Goal: Information Seeking & Learning: Learn about a topic

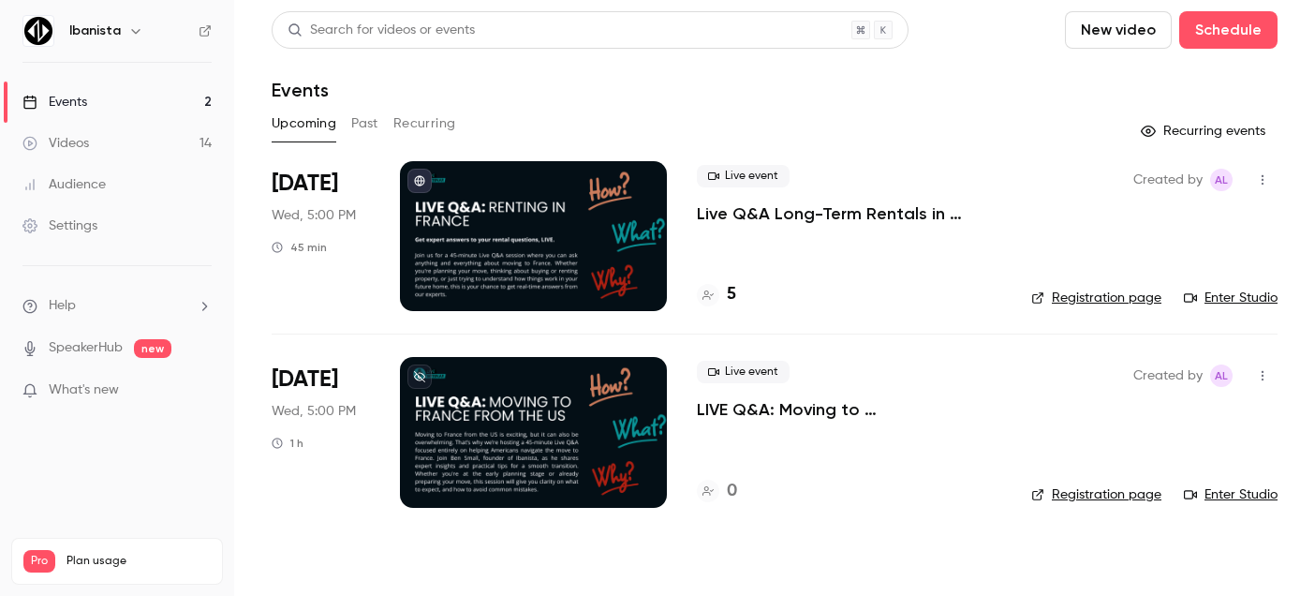
click at [757, 211] on p "Live Q&A Long-Term Rentals in [GEOGRAPHIC_DATA]" at bounding box center [849, 213] width 304 height 22
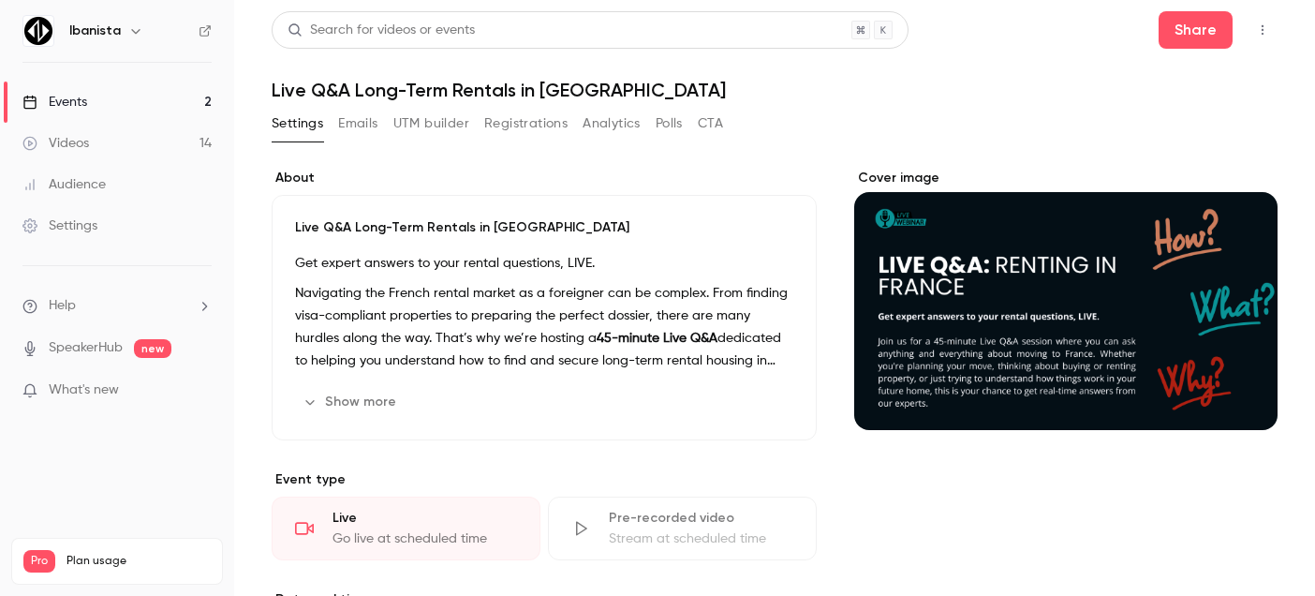
click at [453, 128] on button "UTM builder" at bounding box center [431, 124] width 76 height 30
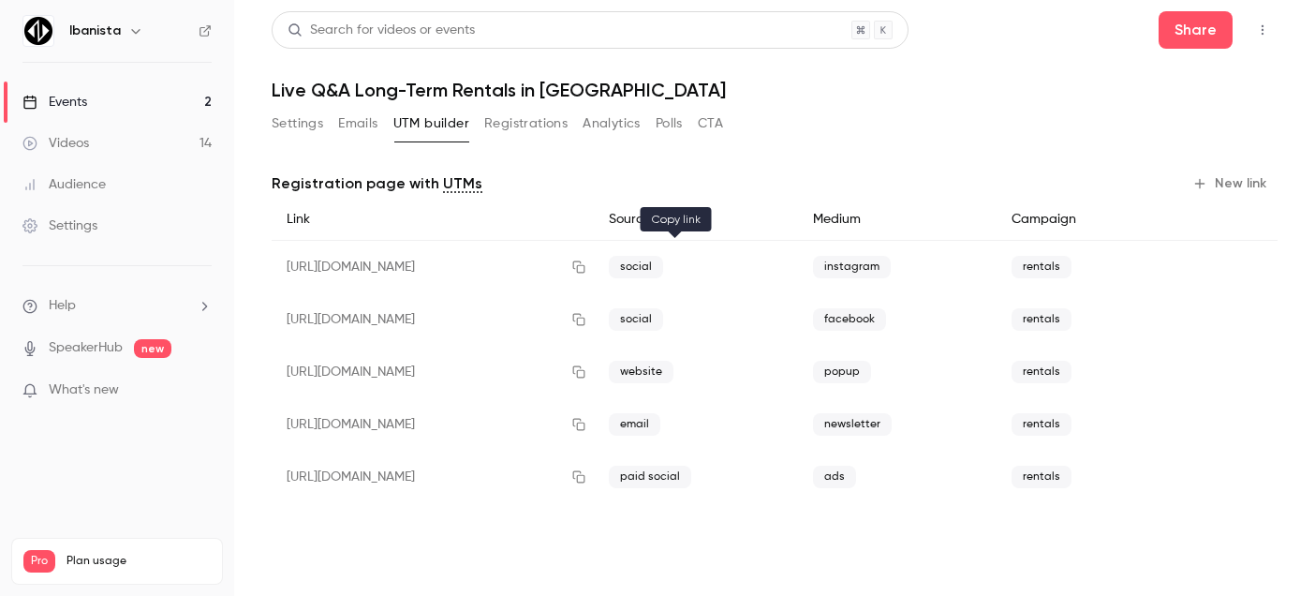
click at [586, 268] on icon "button" at bounding box center [578, 266] width 15 height 13
click at [65, 100] on div "Events" at bounding box center [54, 102] width 65 height 19
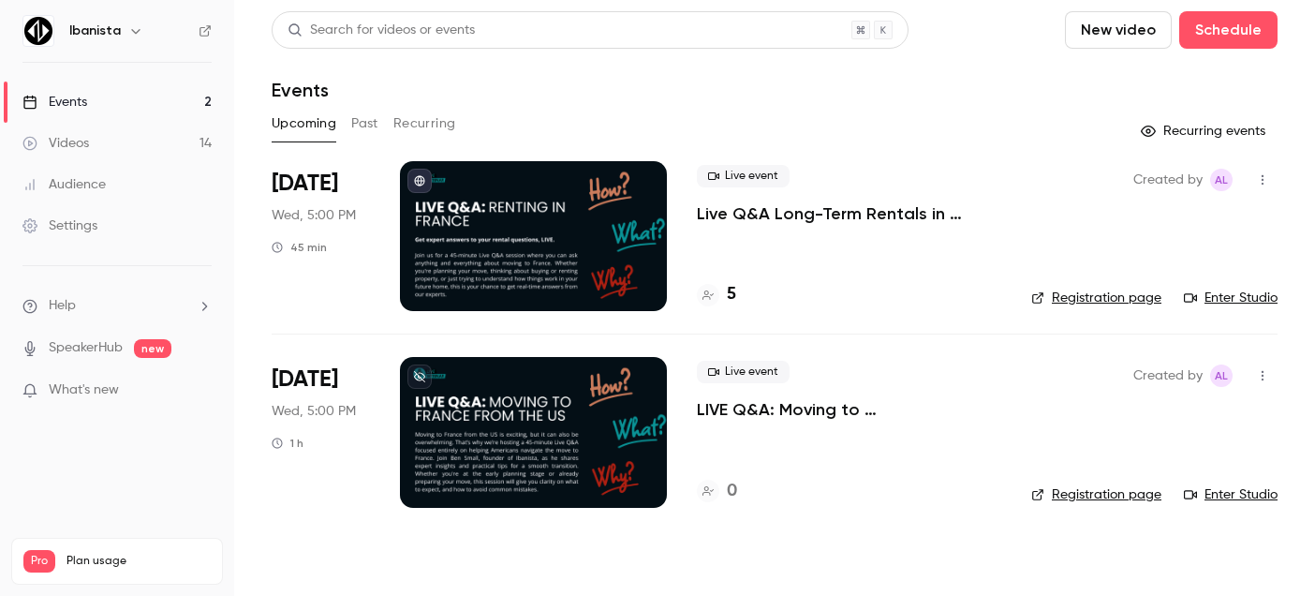
click at [736, 292] on div "5" at bounding box center [849, 294] width 304 height 25
click at [733, 292] on h4 "5" at bounding box center [731, 294] width 9 height 25
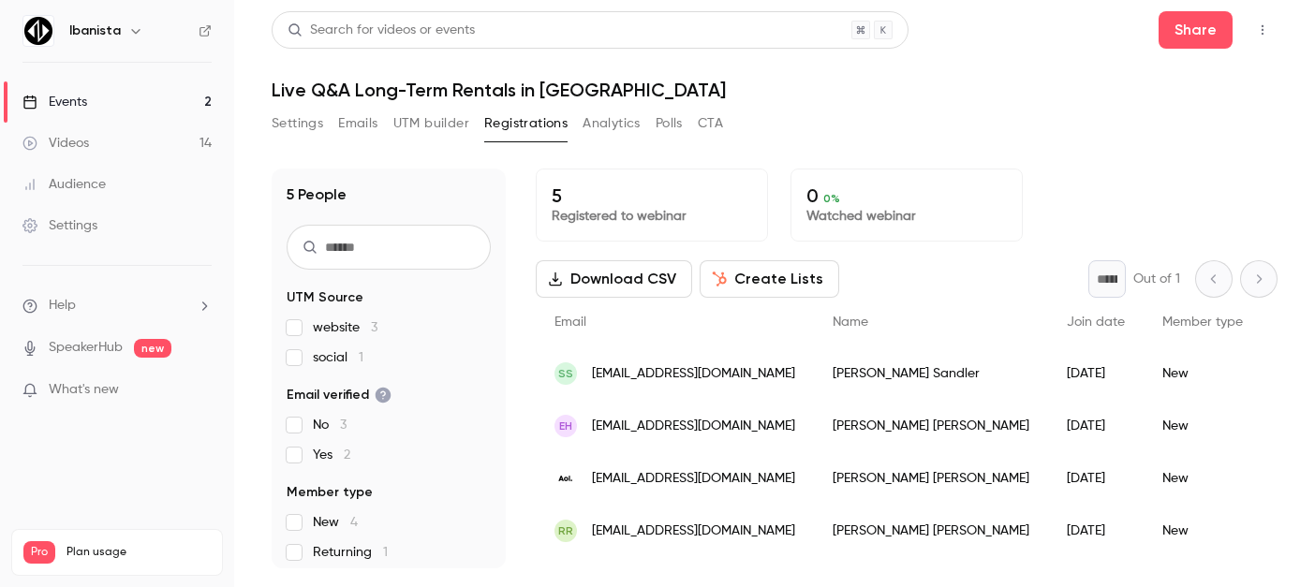
click at [714, 120] on button "CTA" at bounding box center [710, 124] width 25 height 30
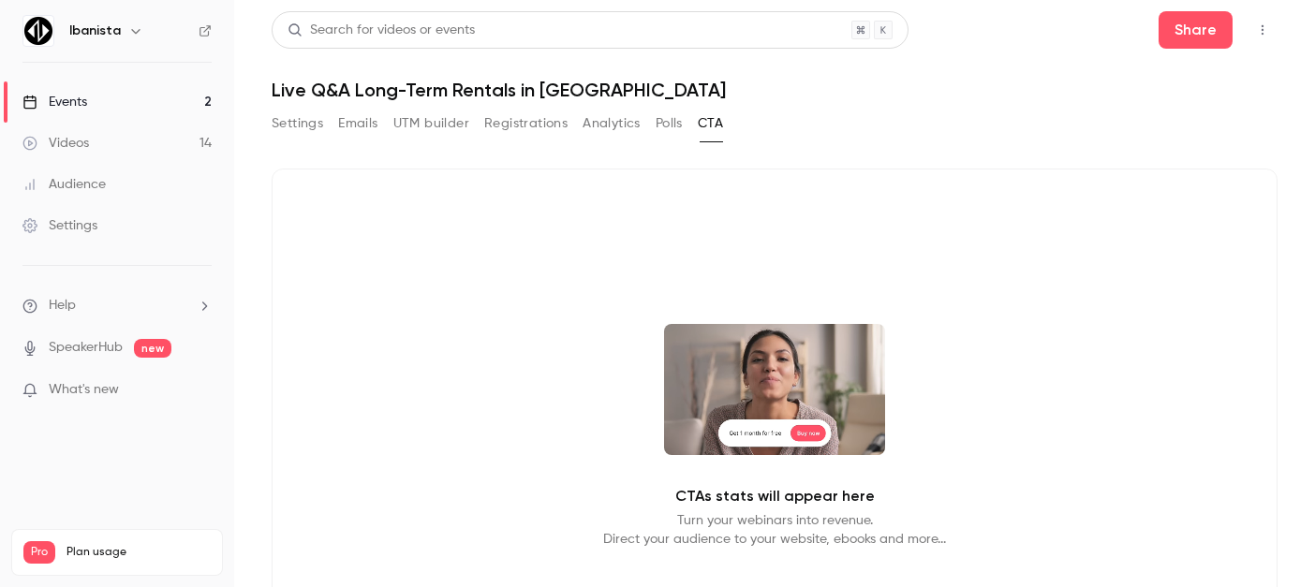
click at [756, 360] on video at bounding box center [774, 389] width 221 height 131
drag, startPoint x: 753, startPoint y: 515, endPoint x: 779, endPoint y: 509, distance: 27.0
click at [754, 515] on p "Turn your webinars into revenue. Direct your audience to your website, ebooks a…" at bounding box center [774, 530] width 343 height 37
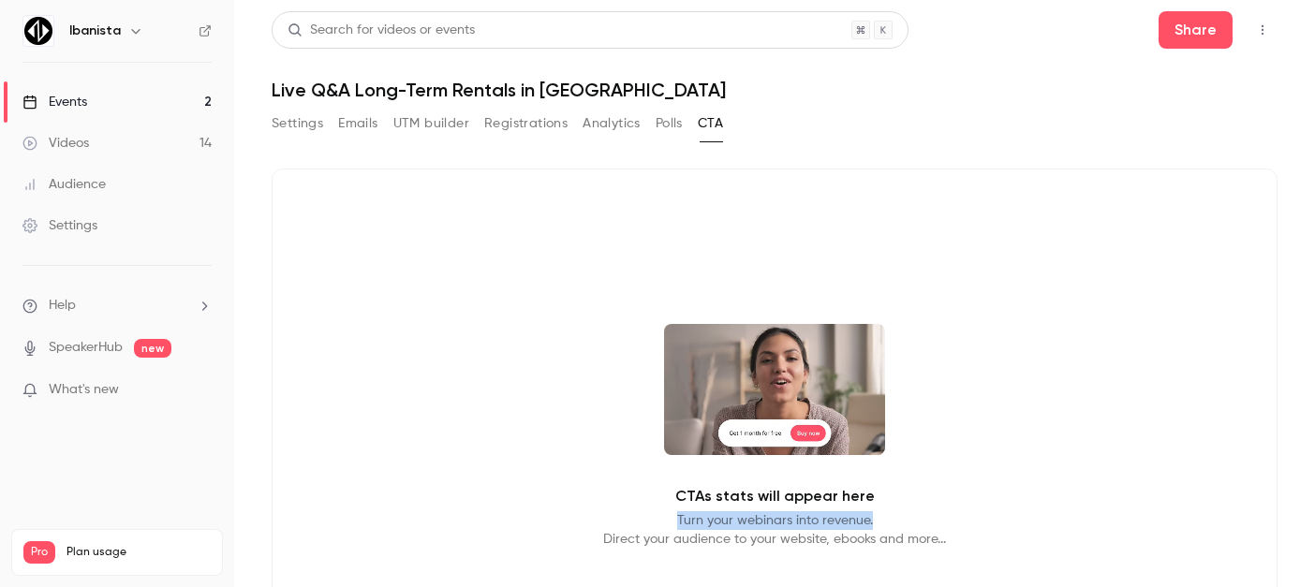
drag, startPoint x: 670, startPoint y: 513, endPoint x: 623, endPoint y: 513, distance: 46.8
click at [623, 513] on p "Turn your webinars into revenue. Direct your audience to your website, ebooks a…" at bounding box center [774, 530] width 343 height 37
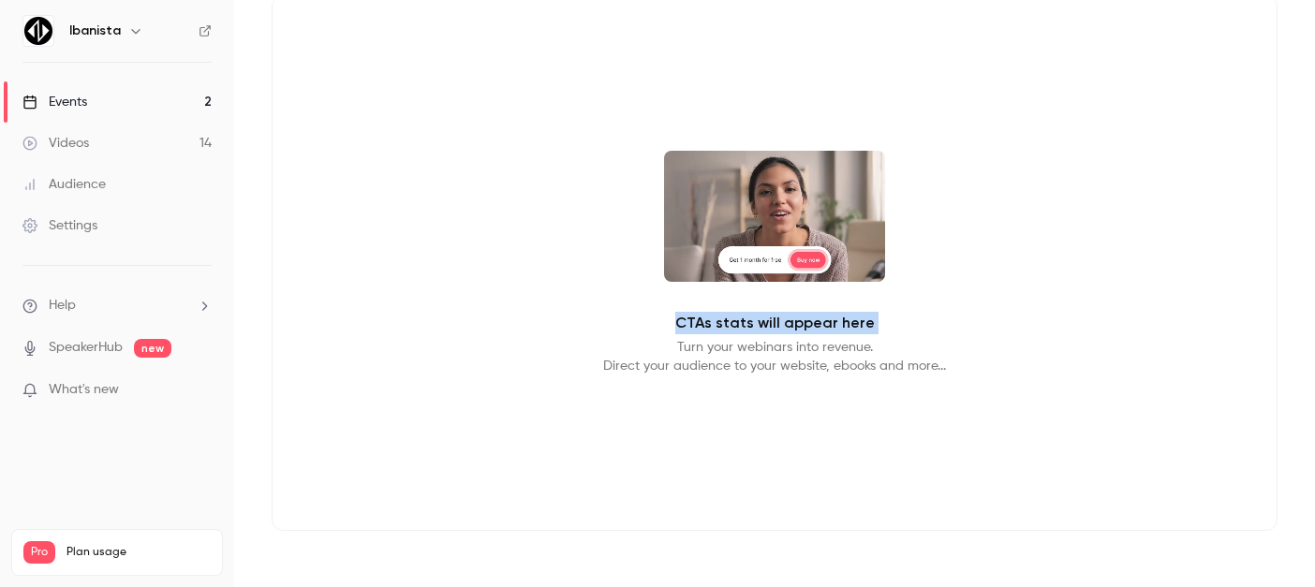
drag, startPoint x: 673, startPoint y: 316, endPoint x: 949, endPoint y: 330, distance: 276.7
click at [949, 330] on div "CTAs stats will appear here Turn your webinars into revenue. Direct your audien…" at bounding box center [775, 263] width 1006 height 536
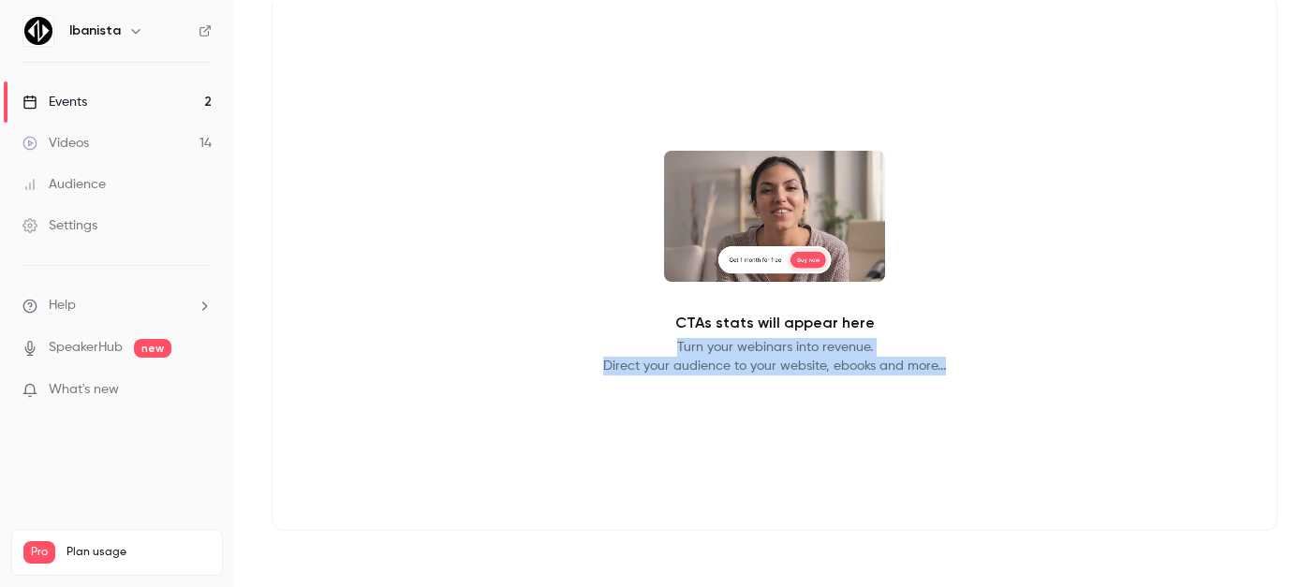
drag, startPoint x: 987, startPoint y: 372, endPoint x: 512, endPoint y: 320, distance: 477.8
click at [512, 320] on div "CTAs stats will appear here Turn your webinars into revenue. Direct your audien…" at bounding box center [775, 263] width 1006 height 536
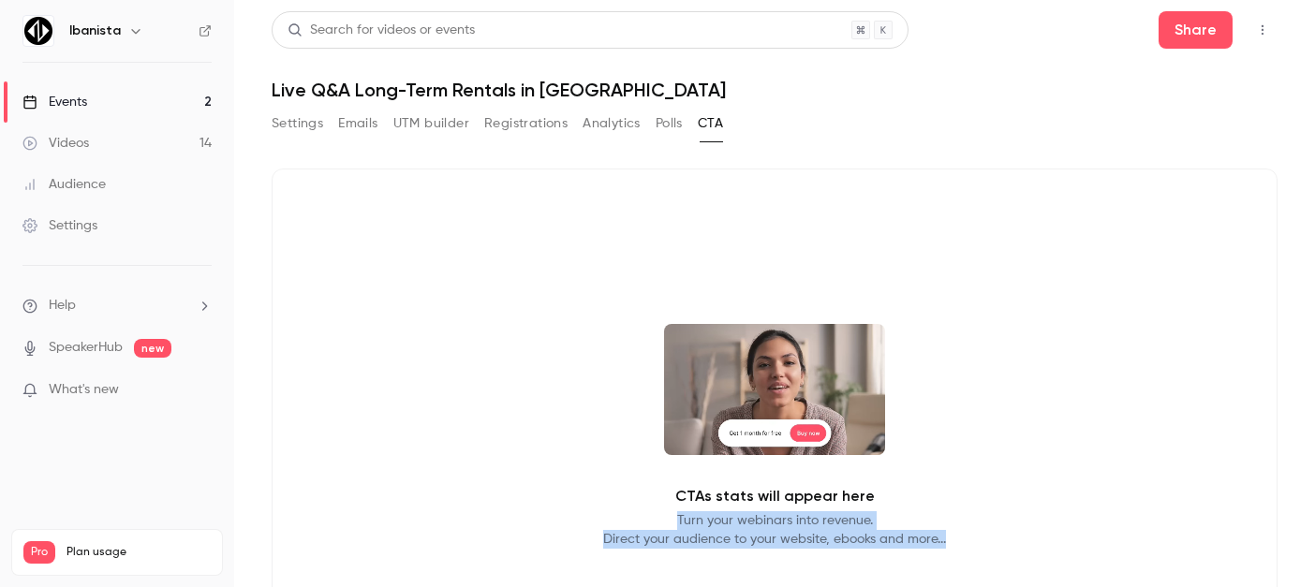
click at [674, 126] on button "Polls" at bounding box center [669, 124] width 27 height 30
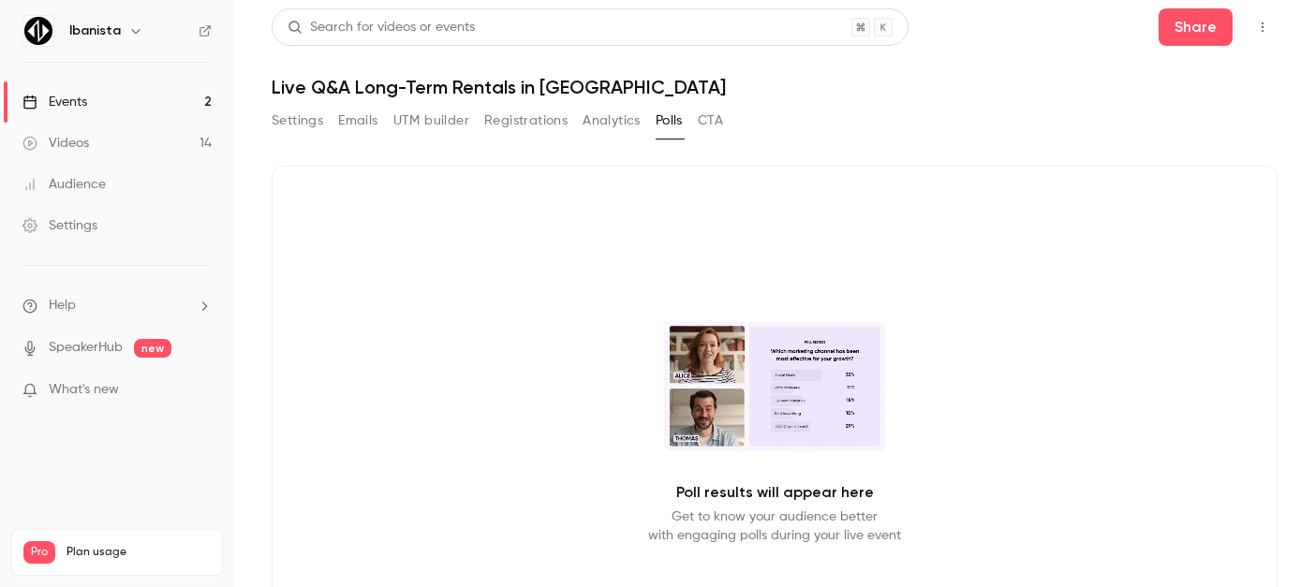
scroll to position [4, 0]
drag, startPoint x: 665, startPoint y: 506, endPoint x: 946, endPoint y: 488, distance: 281.6
click at [946, 488] on div "Poll results will appear here Get to know your audience better with engaging po…" at bounding box center [775, 433] width 1006 height 536
drag, startPoint x: 891, startPoint y: 515, endPoint x: 569, endPoint y: 516, distance: 322.3
click at [569, 516] on div "Poll results will appear here Get to know your audience better with engaging po…" at bounding box center [775, 433] width 1006 height 536
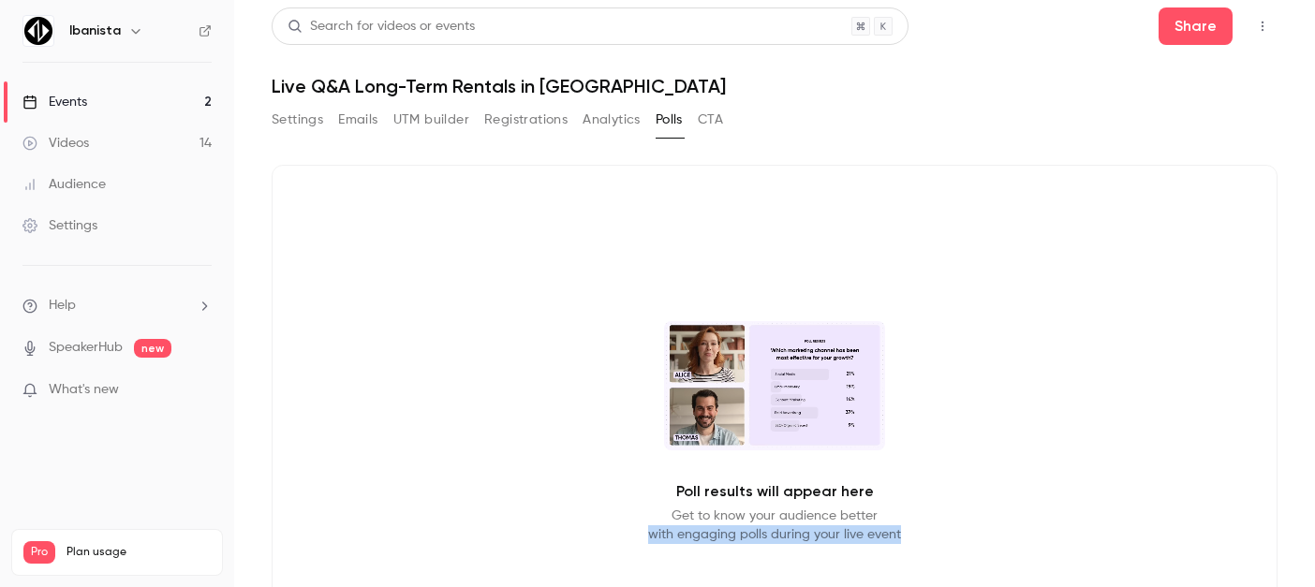
drag, startPoint x: 638, startPoint y: 532, endPoint x: 895, endPoint y: 538, distance: 256.8
click at [895, 538] on div "Poll results will appear here Get to know your audience better with engaging po…" at bounding box center [775, 433] width 1006 height 536
click at [594, 116] on button "Analytics" at bounding box center [612, 120] width 58 height 30
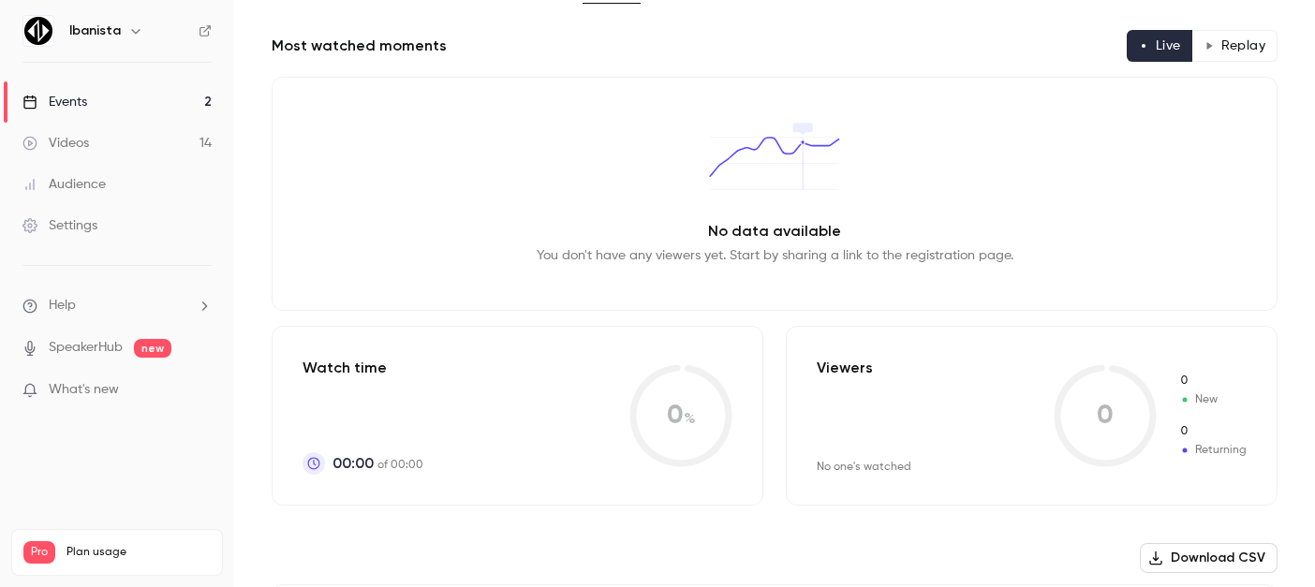
scroll to position [0, 0]
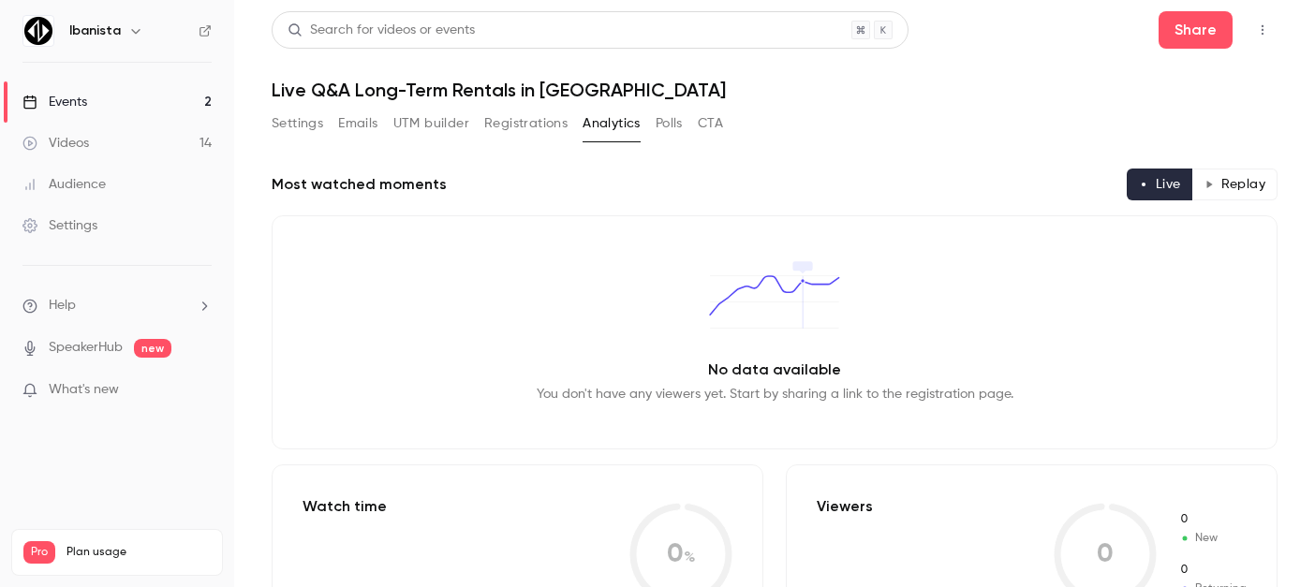
click at [71, 141] on div "Videos" at bounding box center [55, 143] width 67 height 19
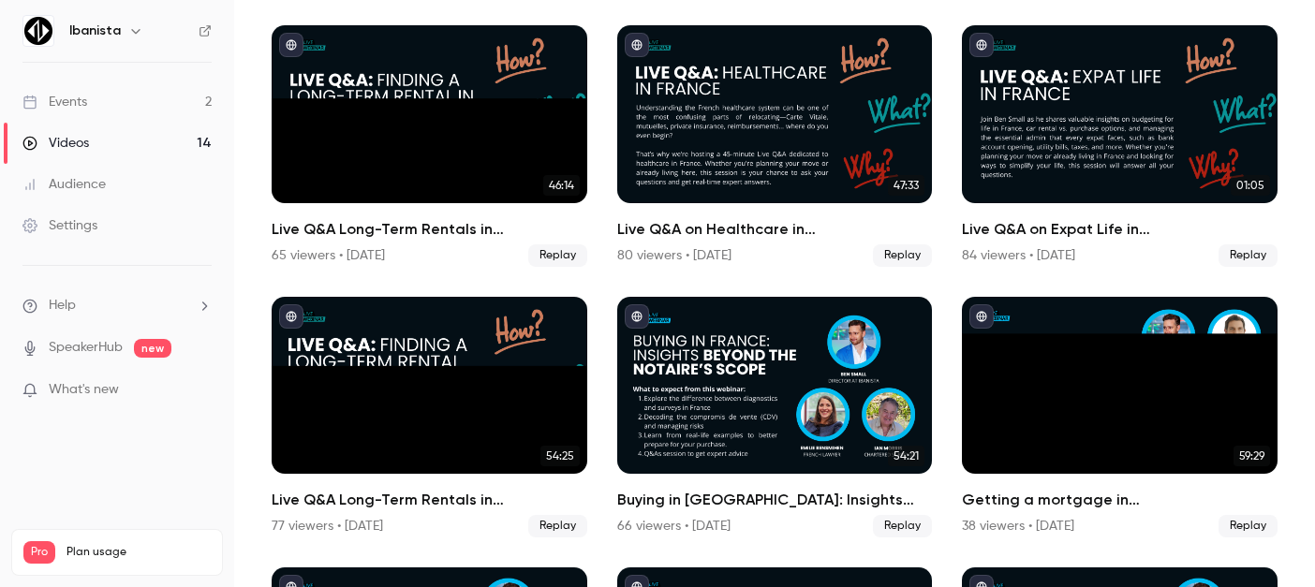
scroll to position [348, 0]
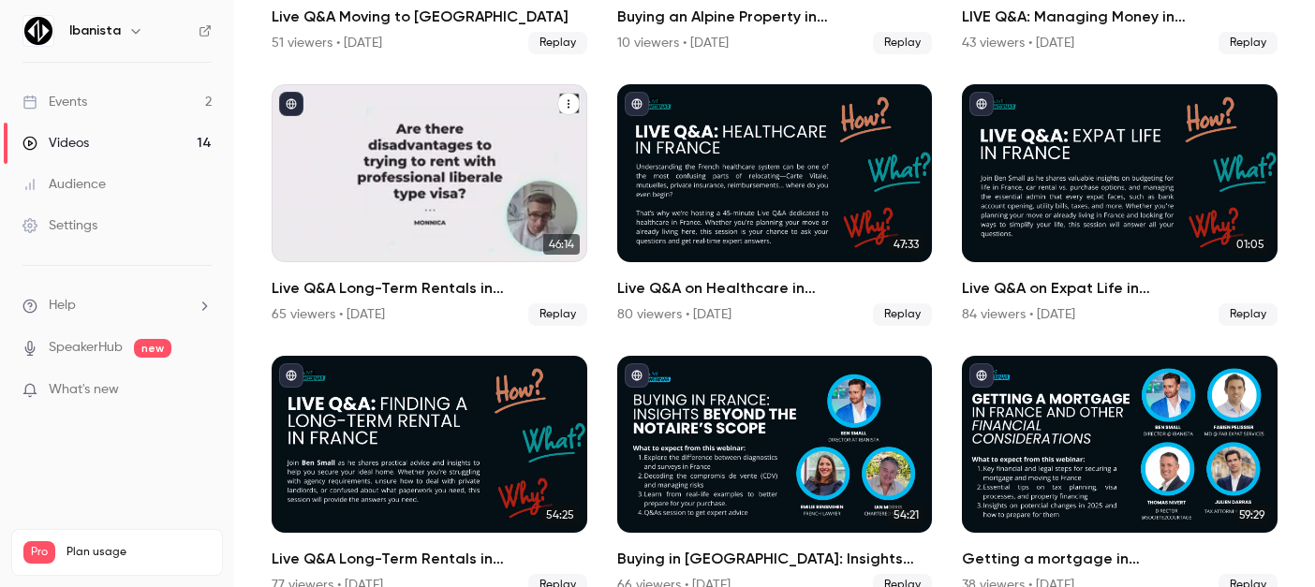
click at [412, 158] on div "Live Q&A Long-Term Rentals in France" at bounding box center [430, 172] width 316 height 177
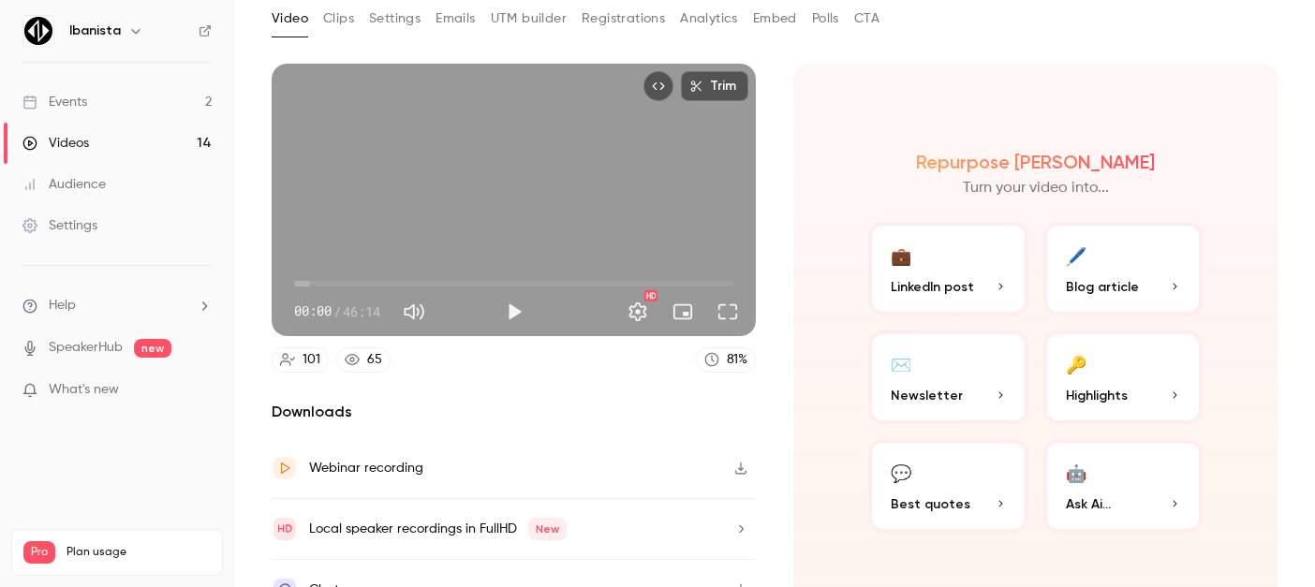
scroll to position [0, 0]
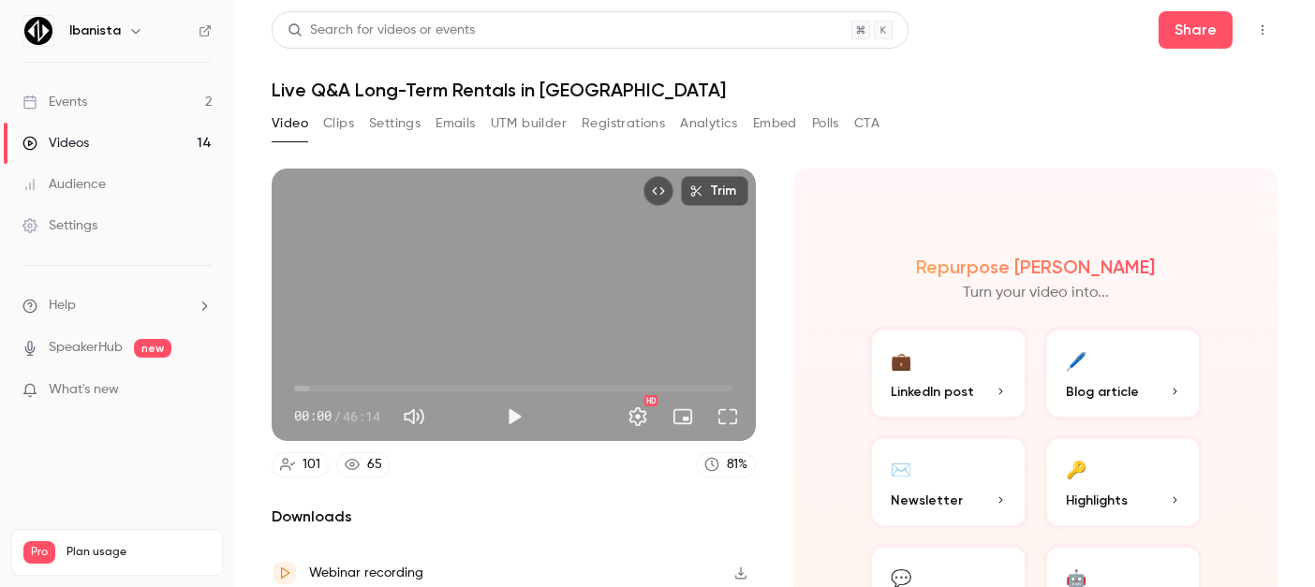
click at [450, 121] on button "Emails" at bounding box center [455, 124] width 39 height 30
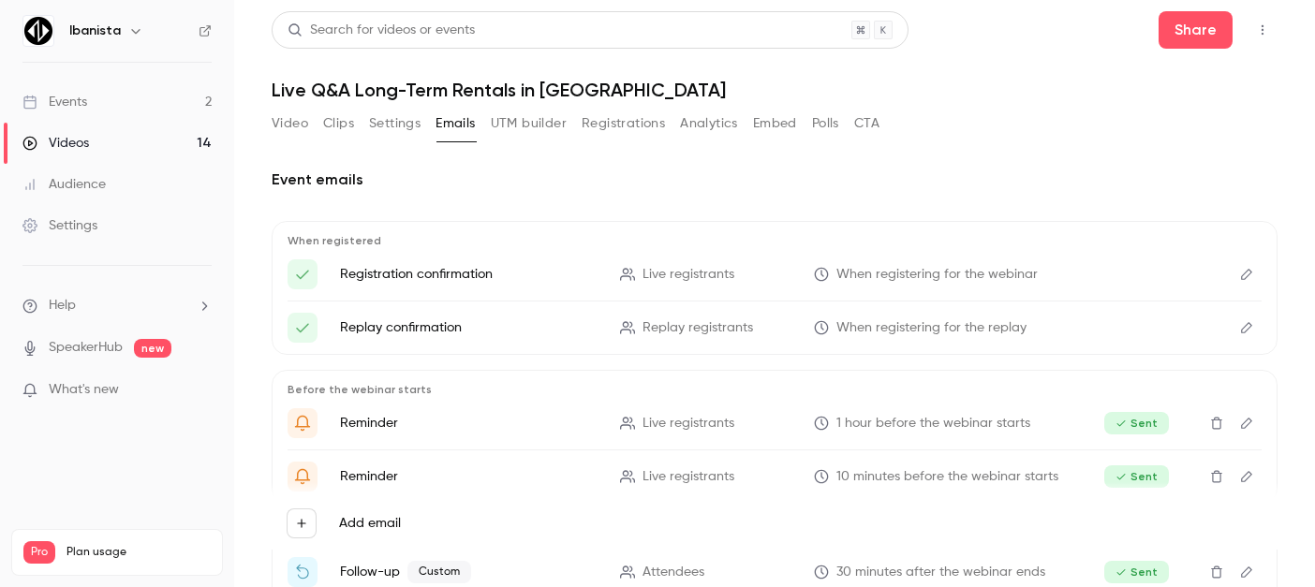
scroll to position [4, 0]
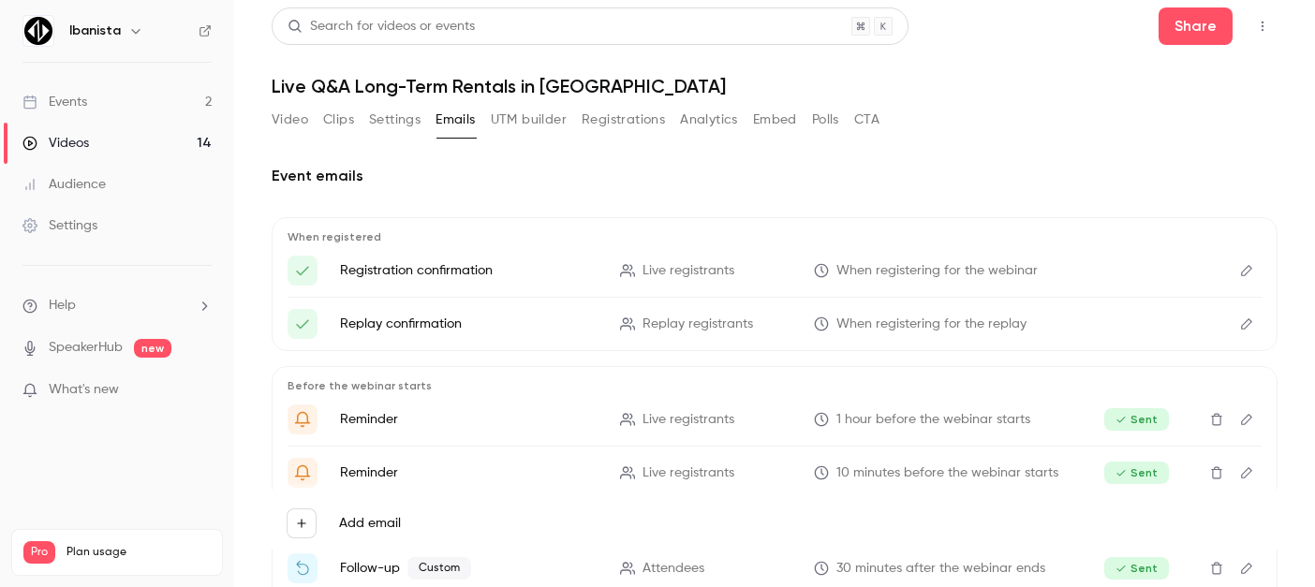
click at [601, 117] on button "Registrations" at bounding box center [623, 120] width 83 height 30
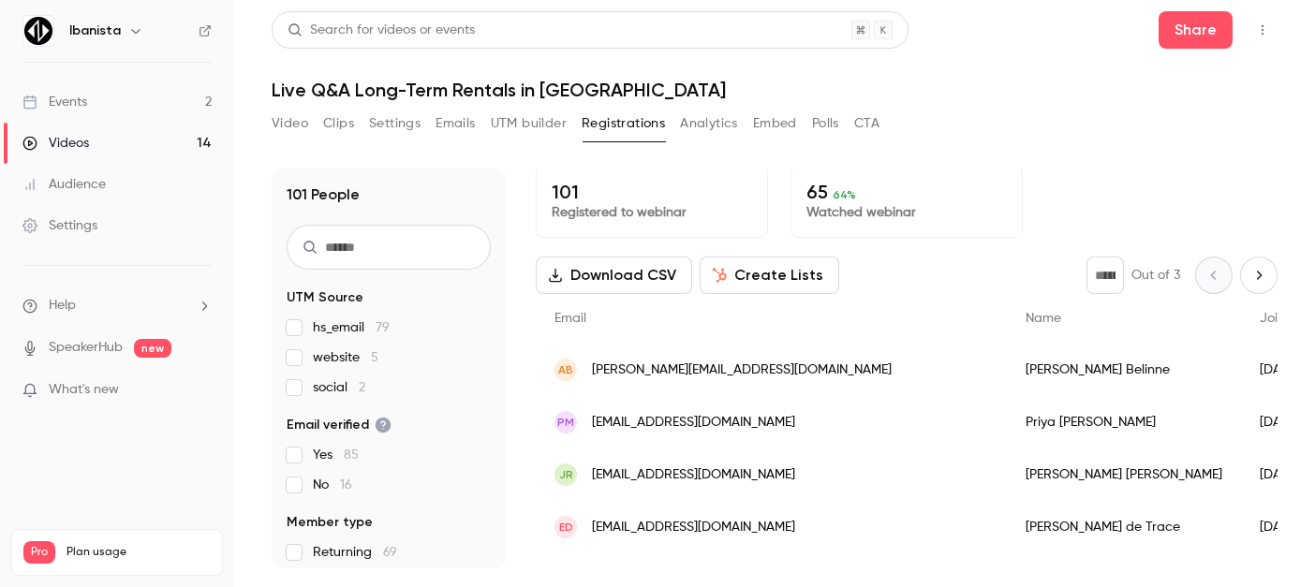
scroll to position [0, 0]
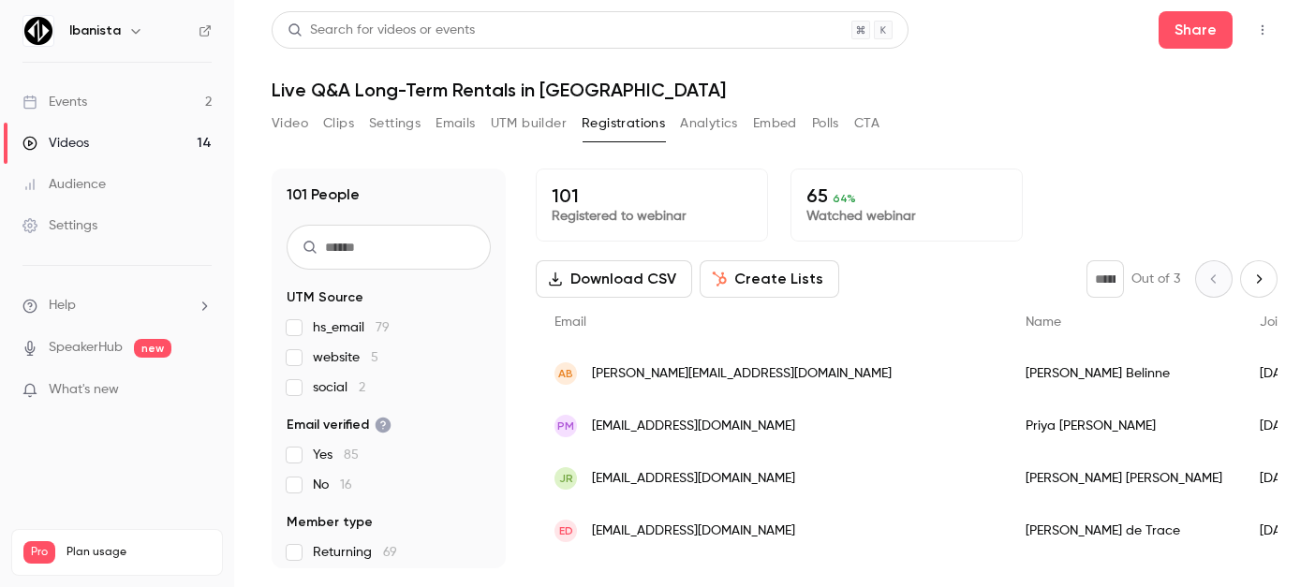
click at [95, 353] on link "SpeakerHub" at bounding box center [86, 348] width 74 height 20
click at [93, 182] on div "Audience" at bounding box center [63, 184] width 83 height 19
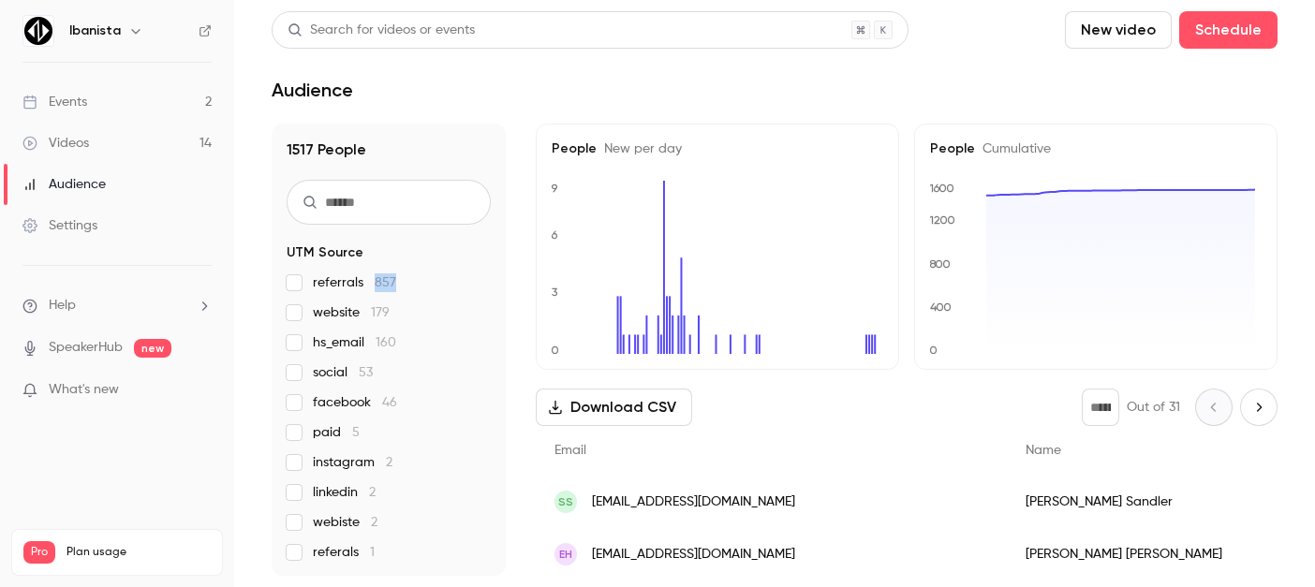
drag, startPoint x: 395, startPoint y: 279, endPoint x: 370, endPoint y: 279, distance: 25.3
click at [370, 279] on label "referrals 857" at bounding box center [389, 283] width 204 height 19
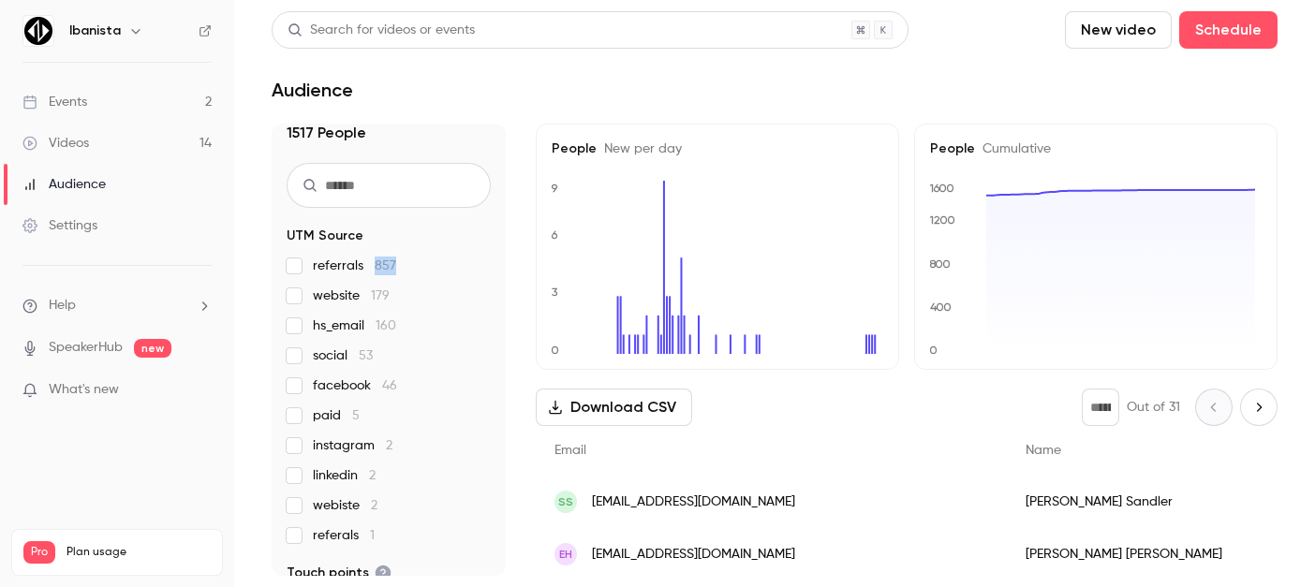
scroll to position [18, 0]
click at [336, 272] on span "referrals 857" at bounding box center [354, 265] width 83 height 19
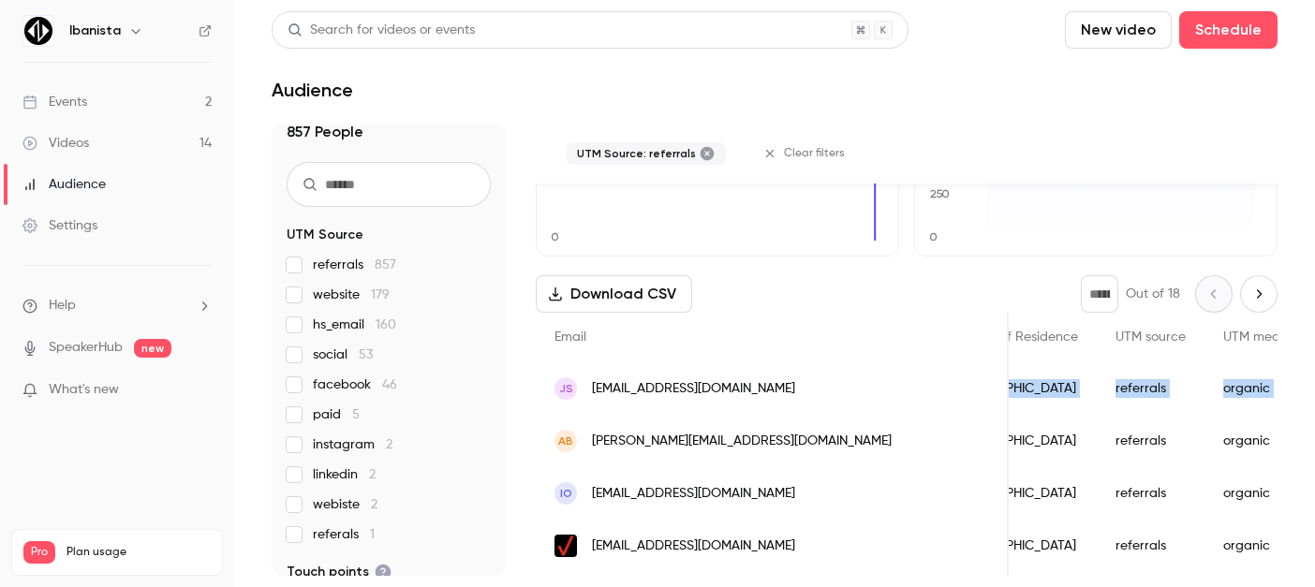
scroll to position [0, 952]
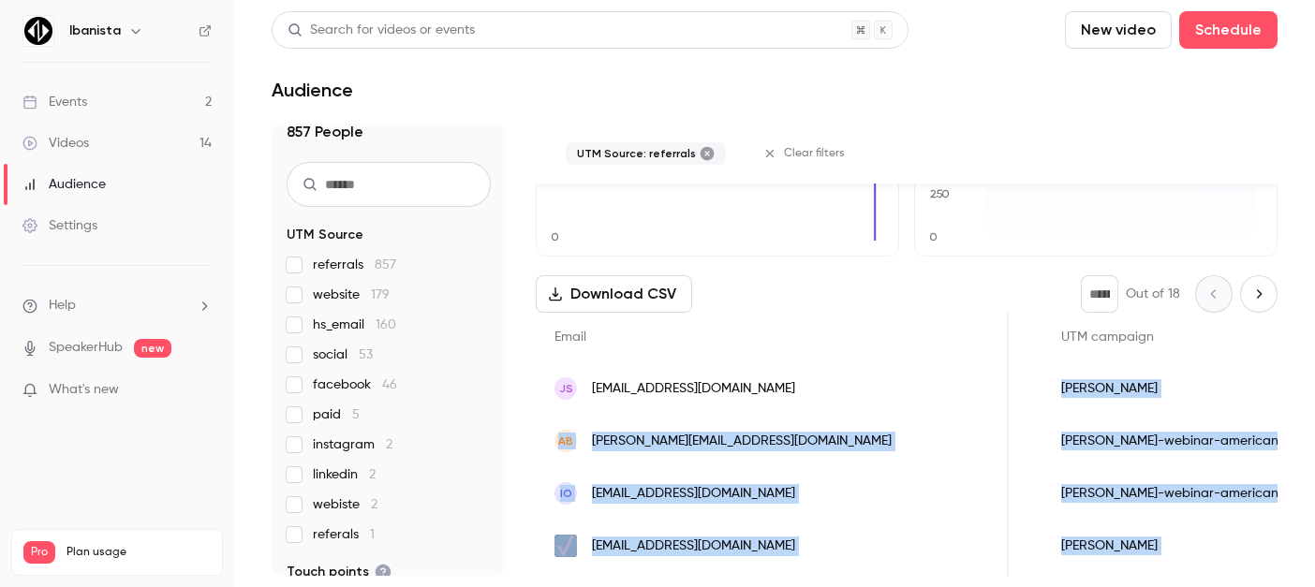
drag, startPoint x: 1073, startPoint y: 379, endPoint x: 1323, endPoint y: 382, distance: 250.2
click at [1314, 382] on html "Ibanista Events 2 Videos 14 Audience Settings Help SpeakerHub new What's new Pr…" at bounding box center [657, 293] width 1315 height 587
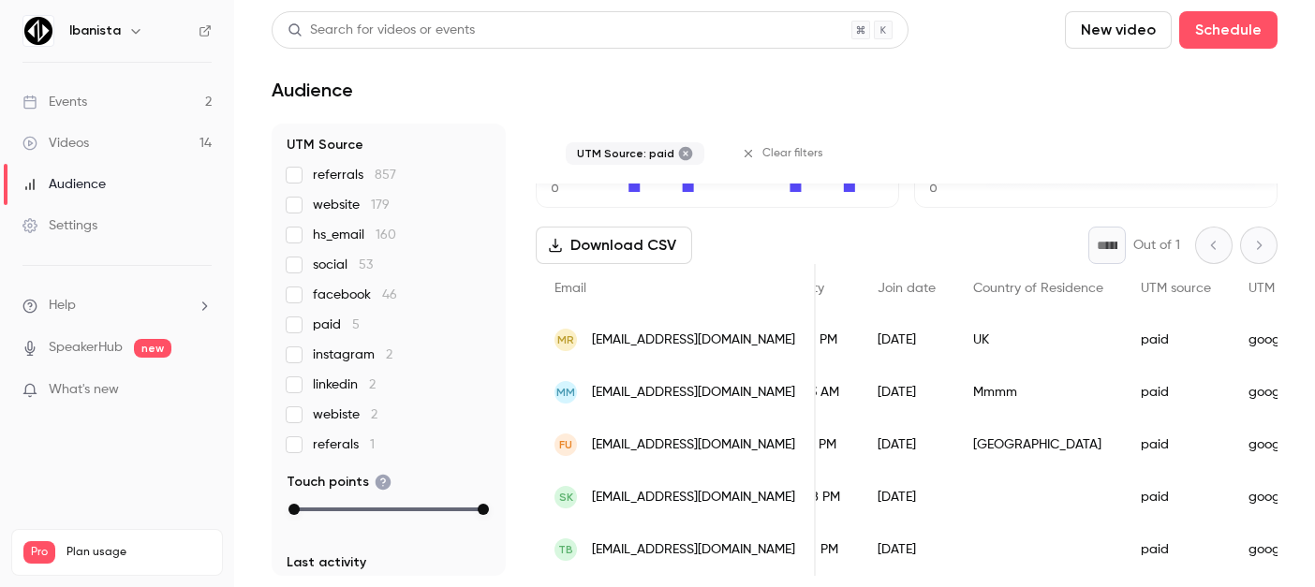
scroll to position [0, 426]
click at [321, 319] on span "paid 5" at bounding box center [336, 325] width 47 height 19
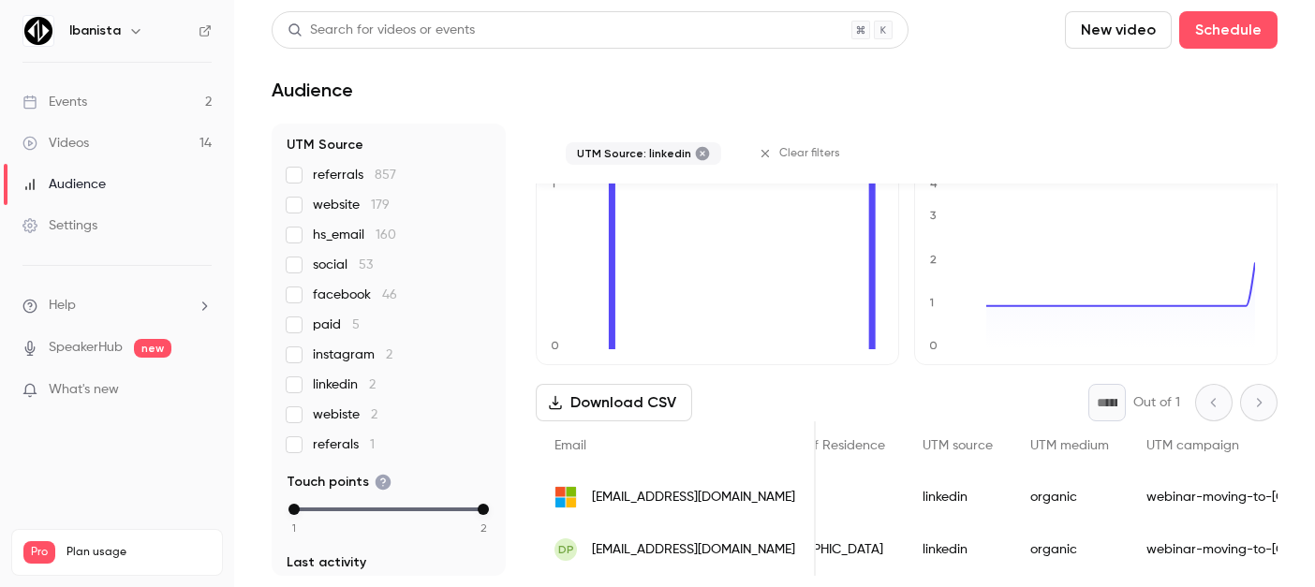
scroll to position [0, 634]
click at [334, 356] on span "instagram 2" at bounding box center [353, 355] width 80 height 19
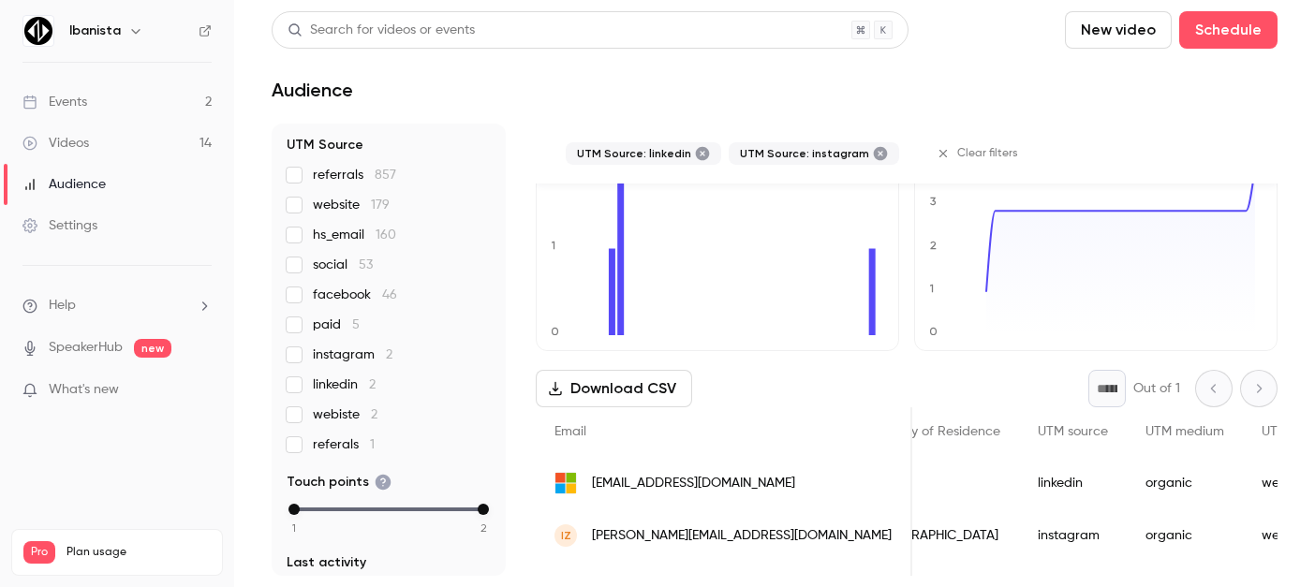
click at [327, 352] on span "instagram 2" at bounding box center [353, 355] width 80 height 19
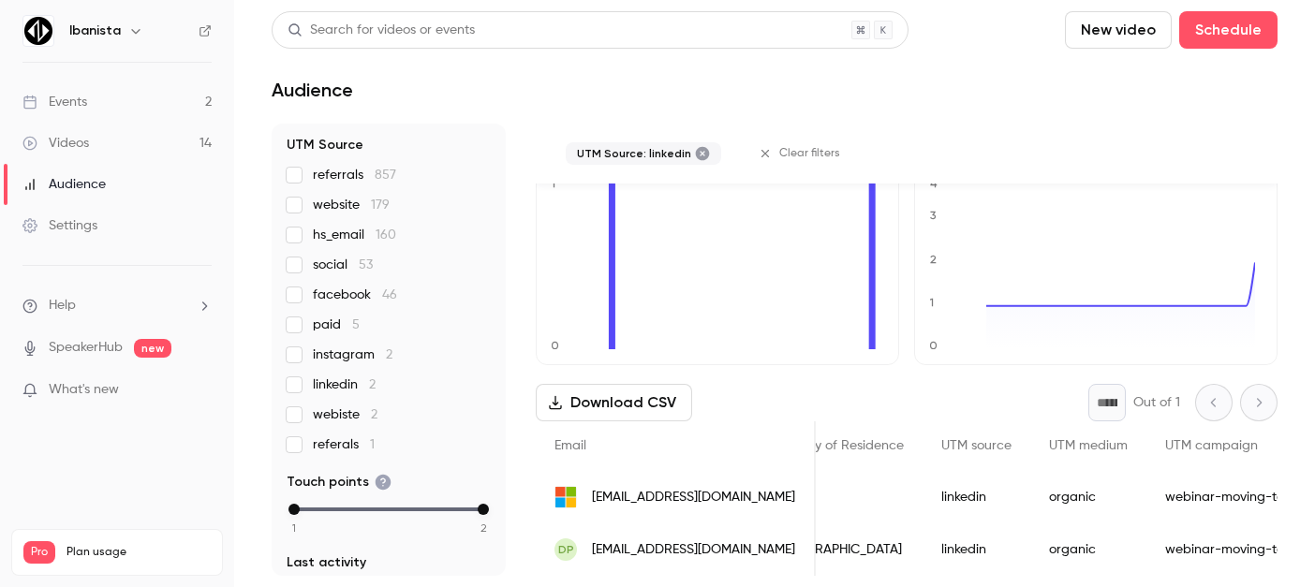
click at [323, 382] on span "linkedin 2" at bounding box center [344, 385] width 63 height 19
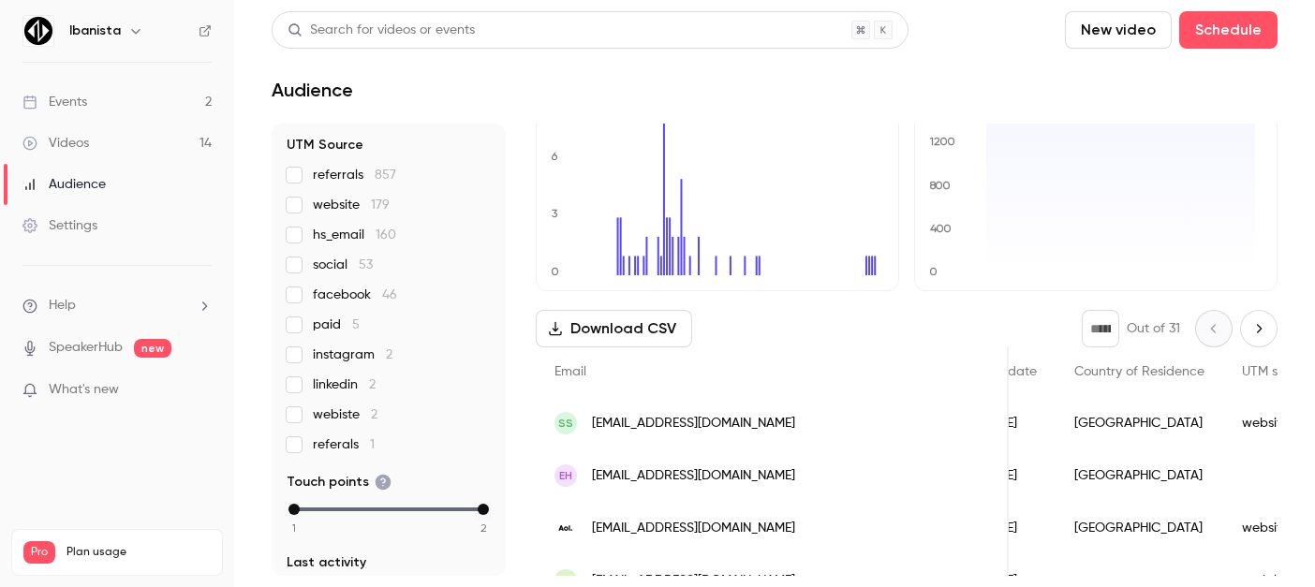
scroll to position [19, 0]
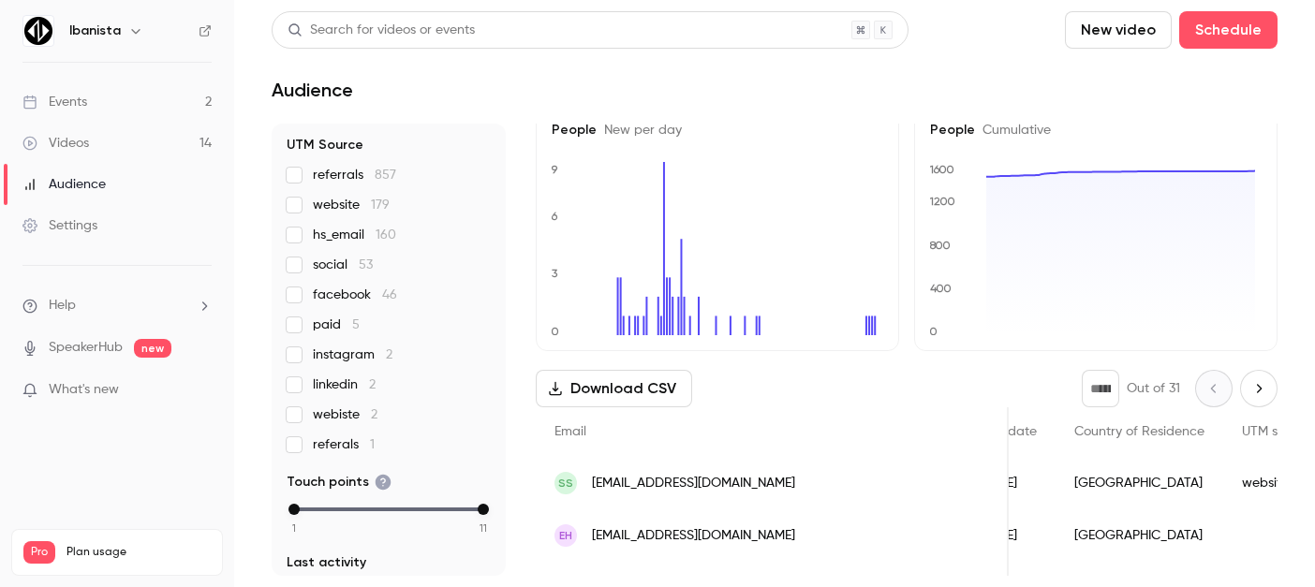
click at [360, 187] on div "referrals 857 website 179 hs_email 160 social 53 facebook 46 paid 5 instagram 2…" at bounding box center [389, 310] width 204 height 289
click at [353, 178] on span "referrals 857" at bounding box center [354, 175] width 83 height 19
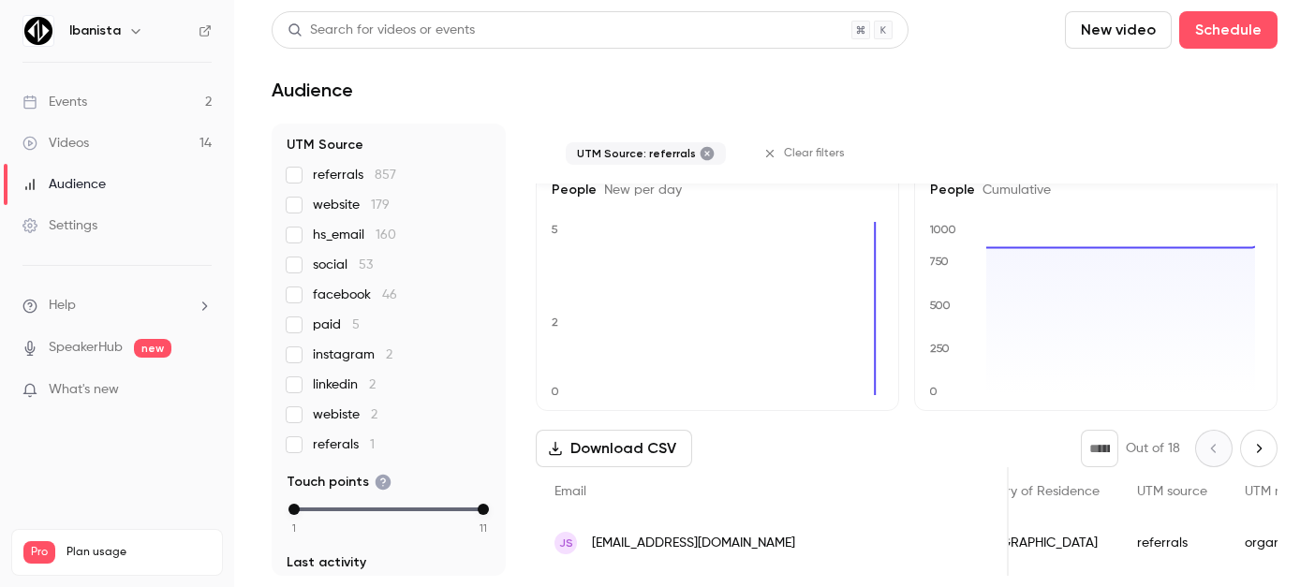
scroll to position [79, 0]
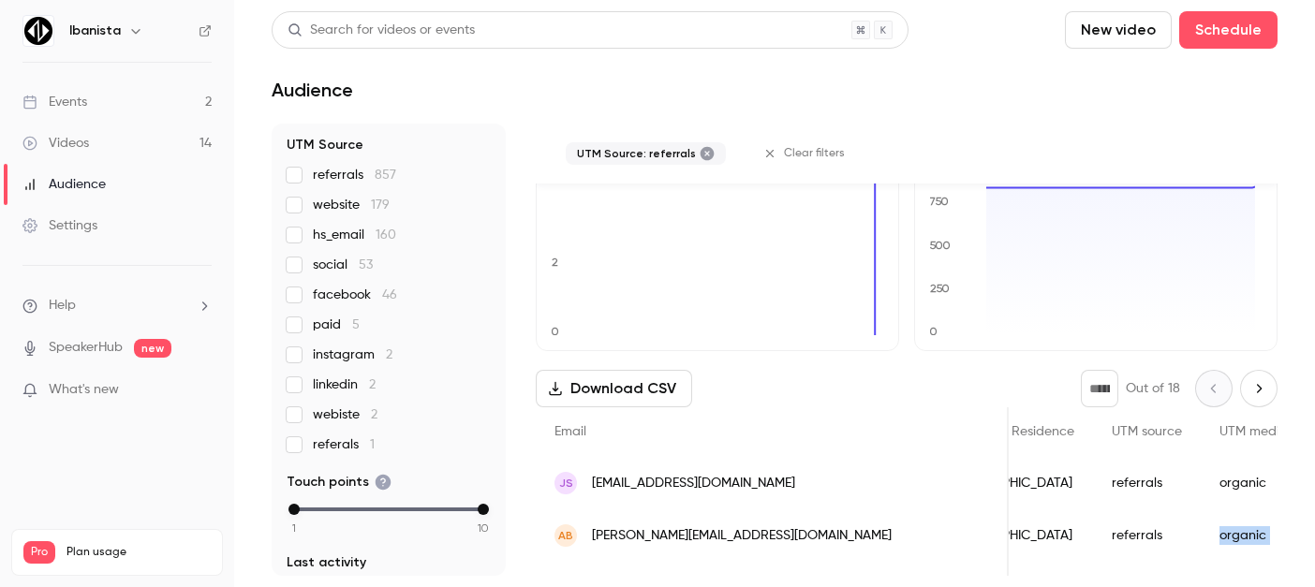
drag, startPoint x: 1180, startPoint y: 529, endPoint x: 1259, endPoint y: 531, distance: 79.7
click at [1259, 531] on div "AB [EMAIL_ADDRESS][DOMAIN_NAME] [PERSON_NAME] 4 [DATE] 4:44 PM 2024/05/28 [GEOG…" at bounding box center [863, 536] width 1975 height 52
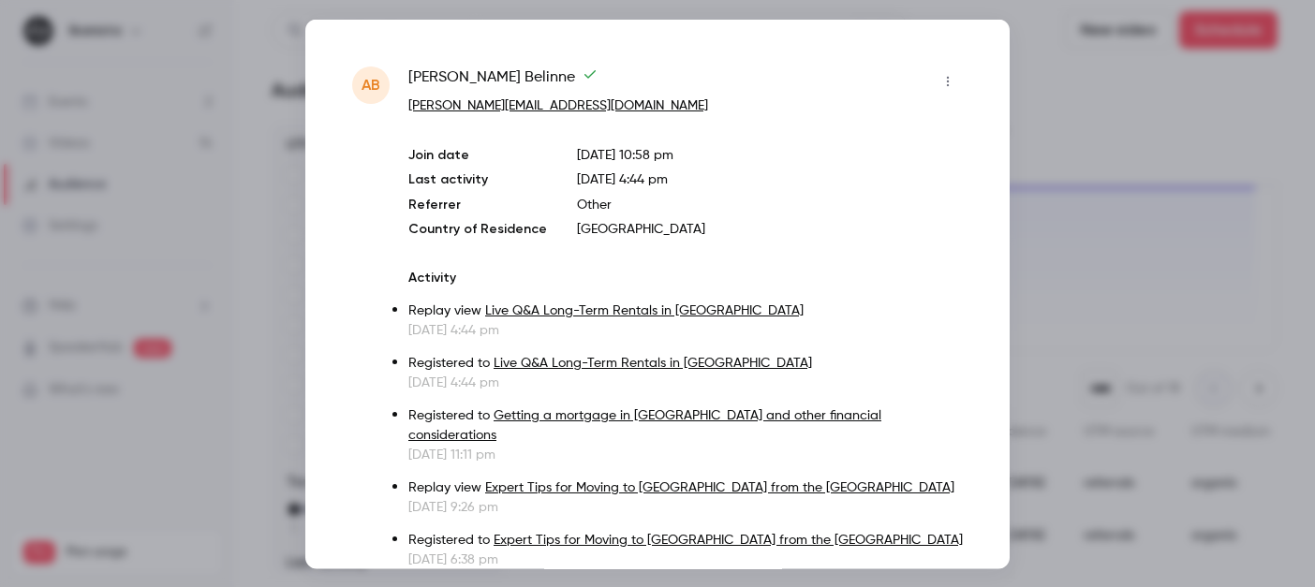
click at [1199, 276] on div at bounding box center [657, 293] width 1315 height 587
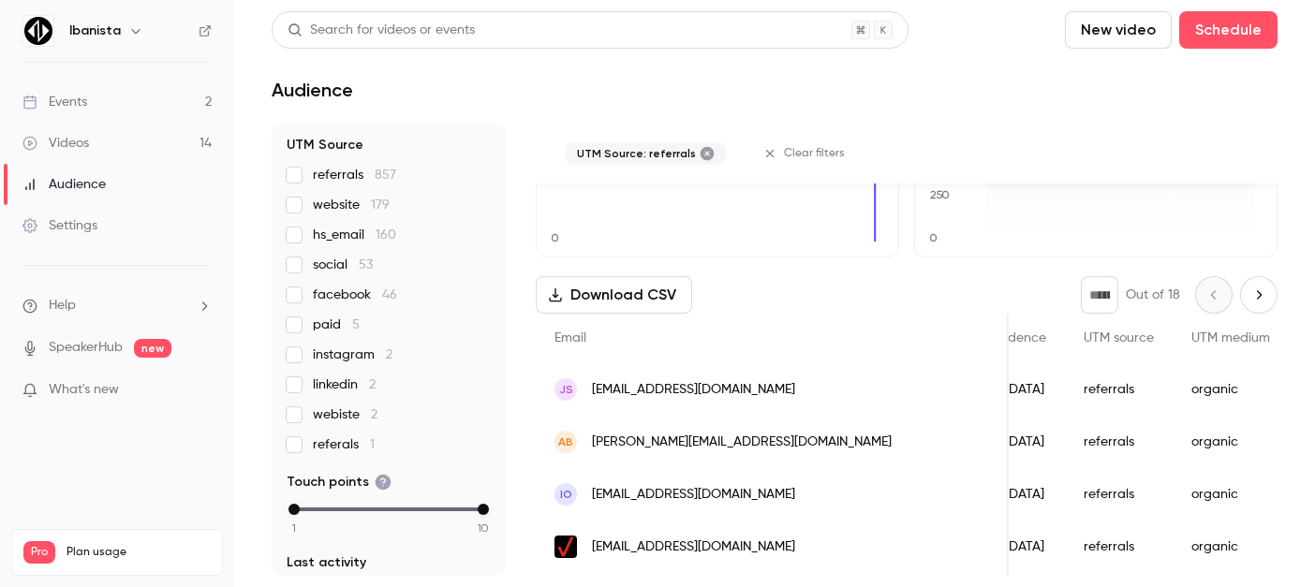
scroll to position [0, 0]
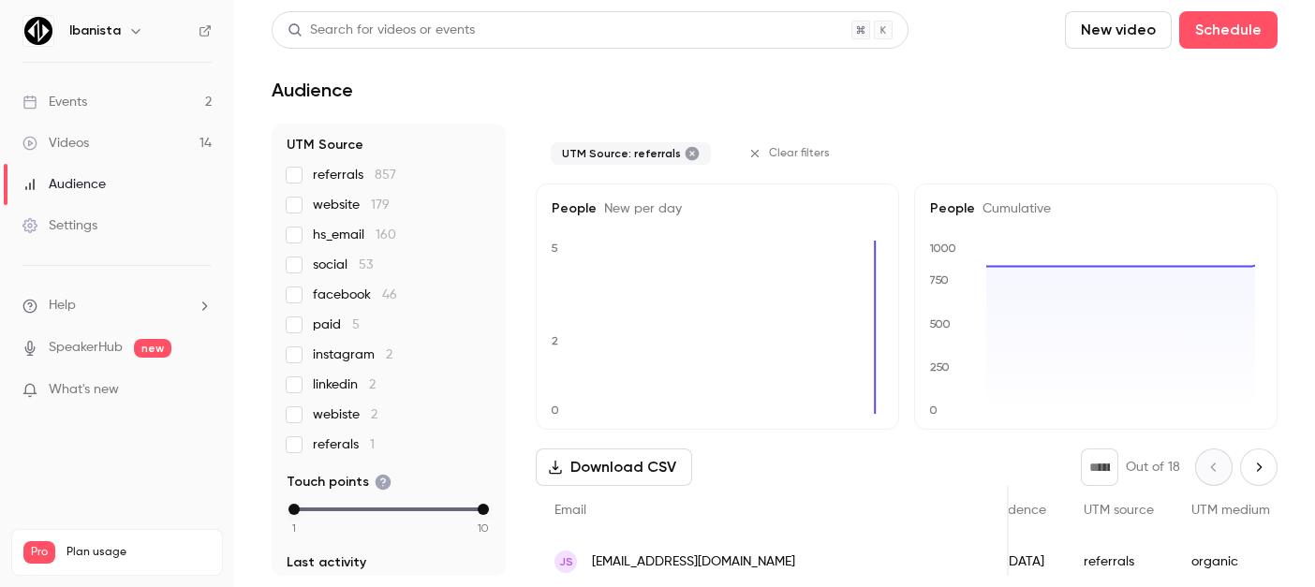
click at [304, 182] on label "referrals 857" at bounding box center [389, 175] width 204 height 19
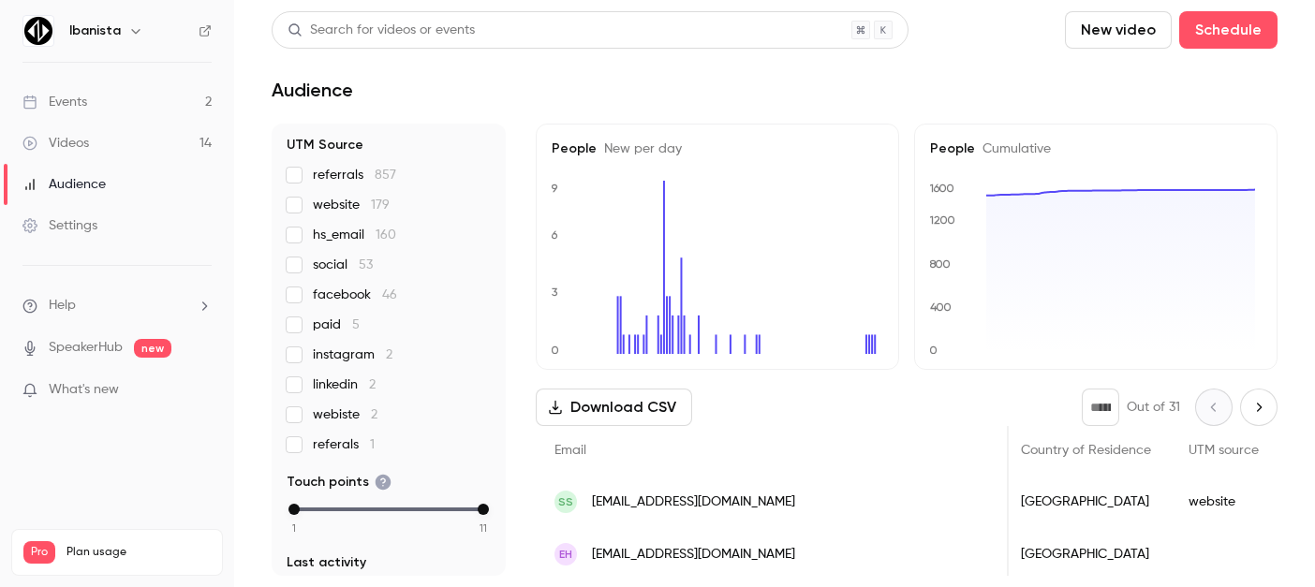
click at [335, 242] on span "hs_email 160" at bounding box center [354, 235] width 83 height 19
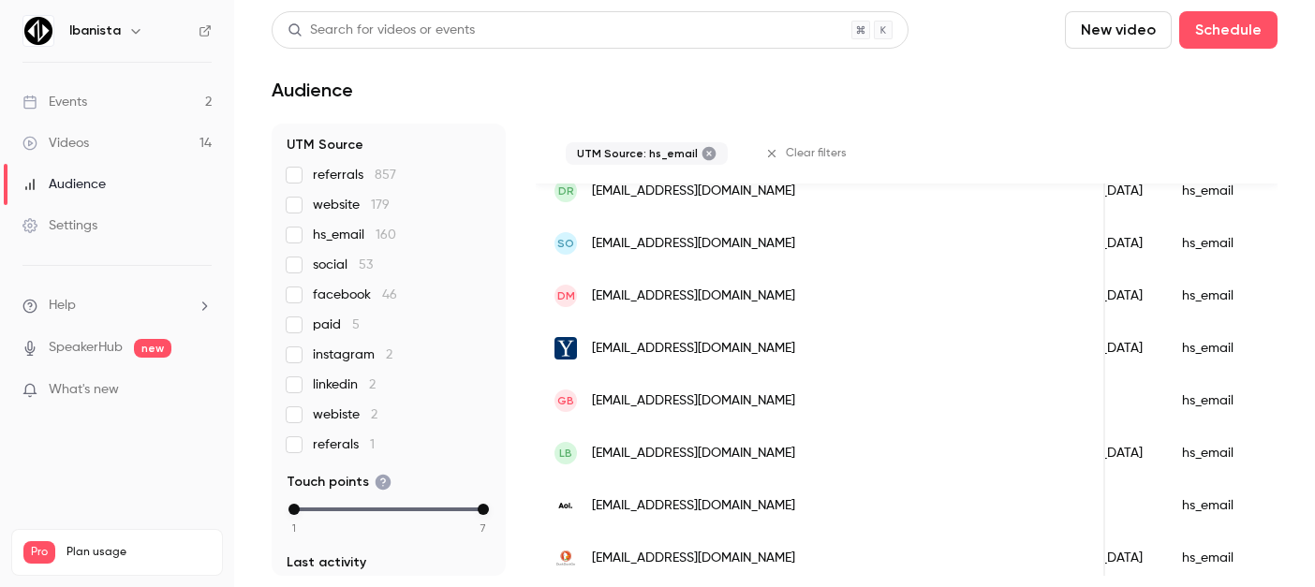
scroll to position [350, 0]
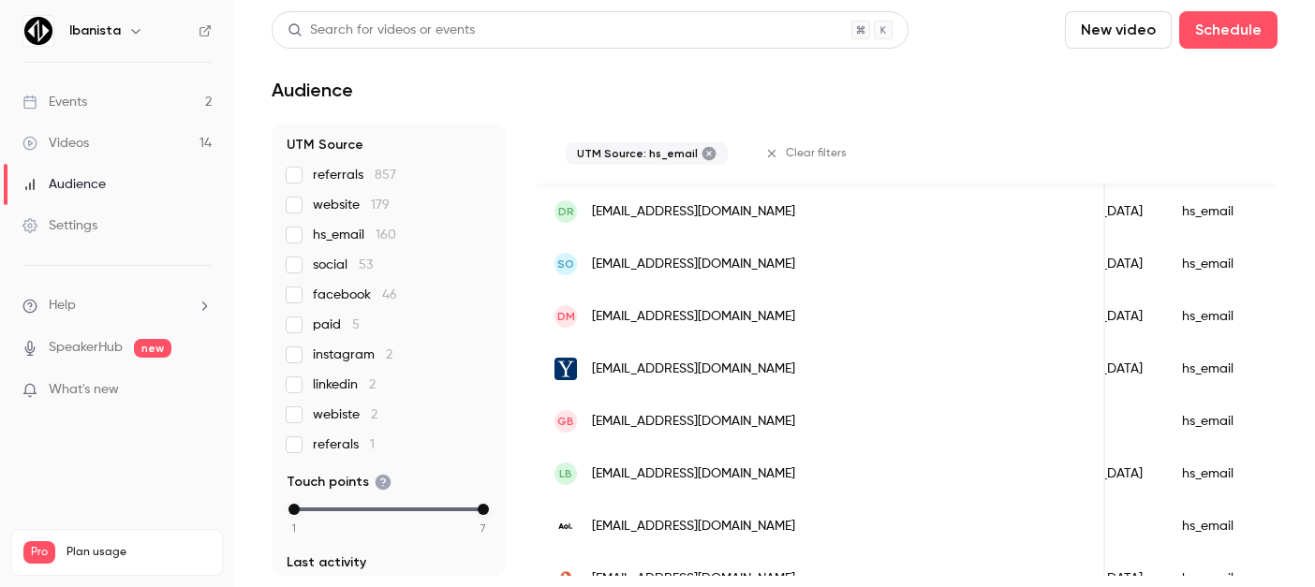
click at [323, 232] on span "hs_email 160" at bounding box center [354, 235] width 83 height 19
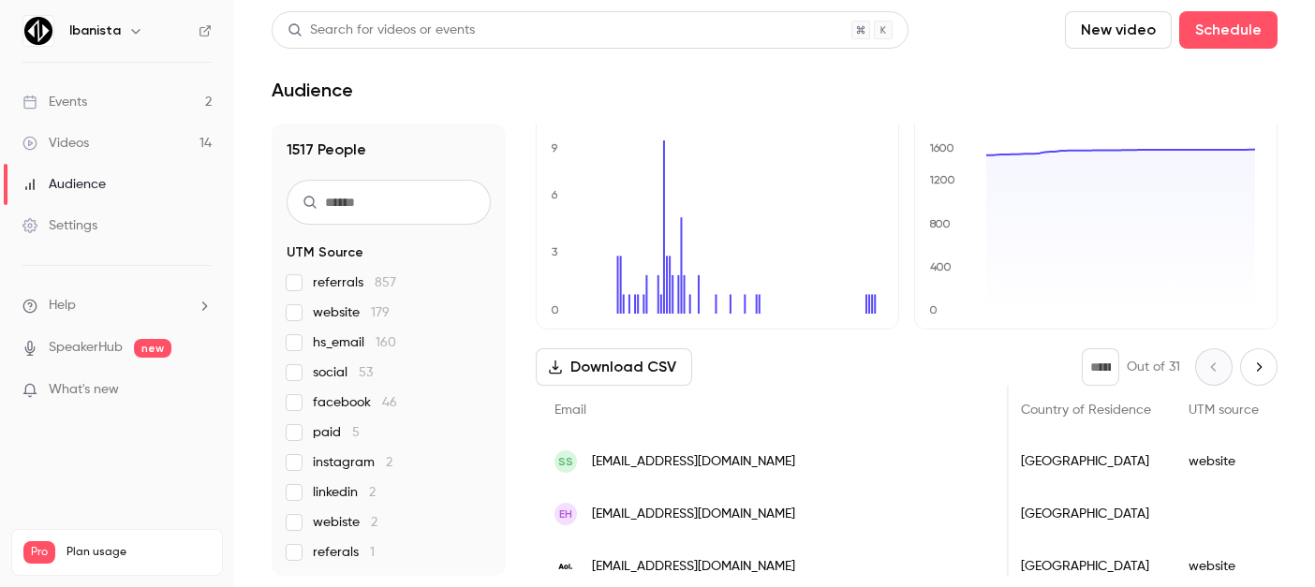
scroll to position [0, 0]
